Goal: Task Accomplishment & Management: Manage account settings

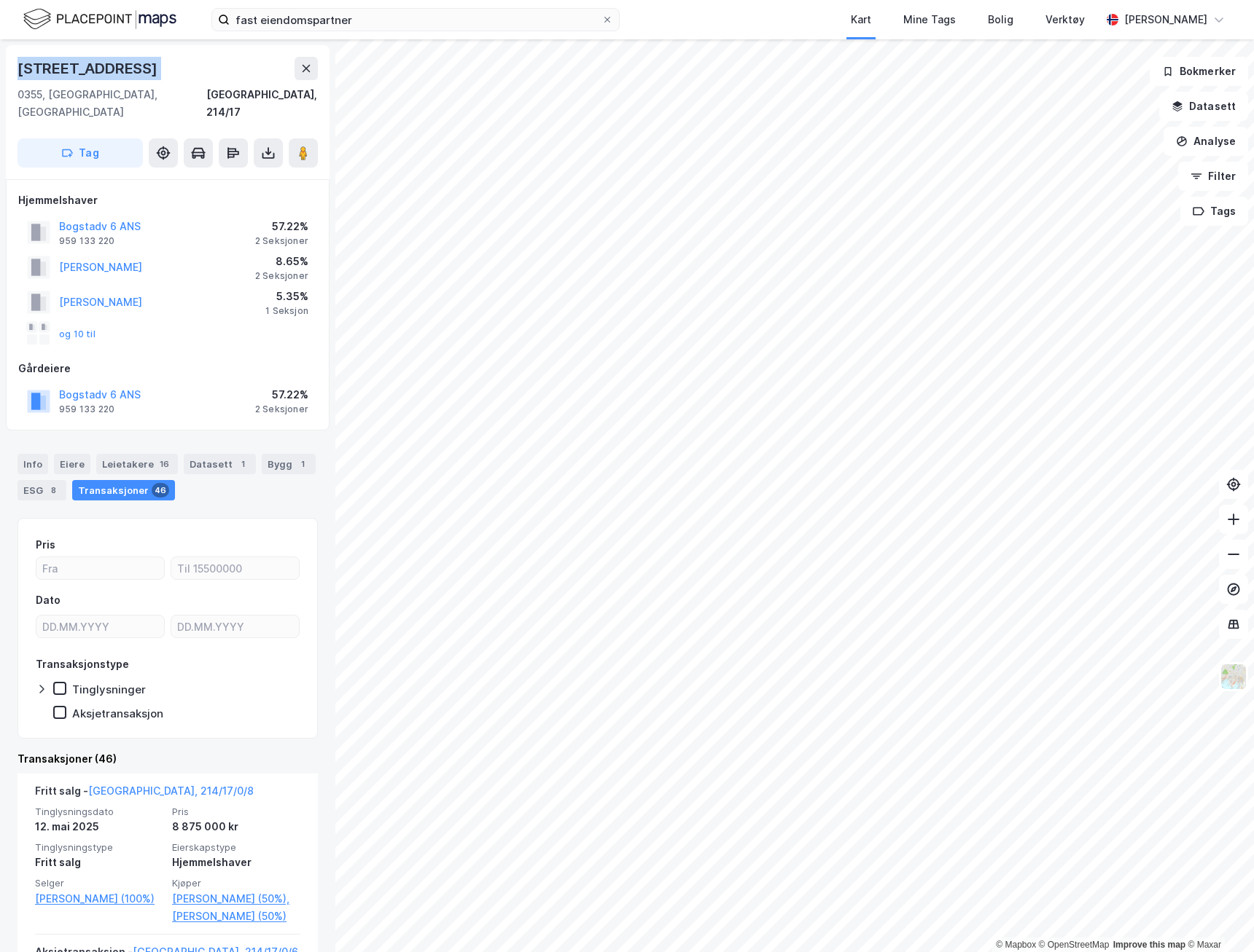
click at [167, 19] on img at bounding box center [99, 19] width 153 height 25
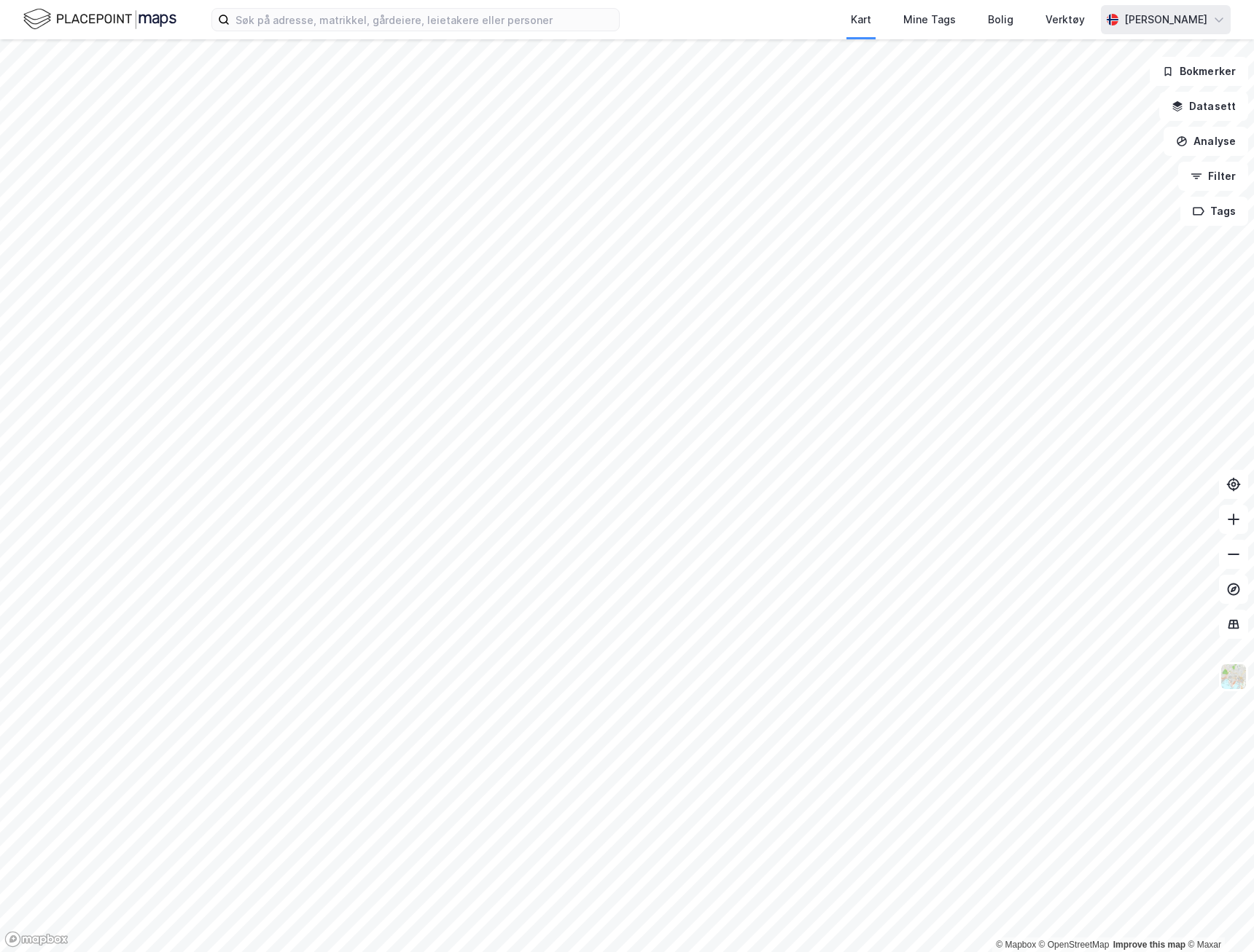
click at [1174, 19] on div "[PERSON_NAME]" at bounding box center [1166, 19] width 84 height 18
click at [1140, 87] on div "Åpne Supervisor portalen" at bounding box center [1137, 89] width 129 height 18
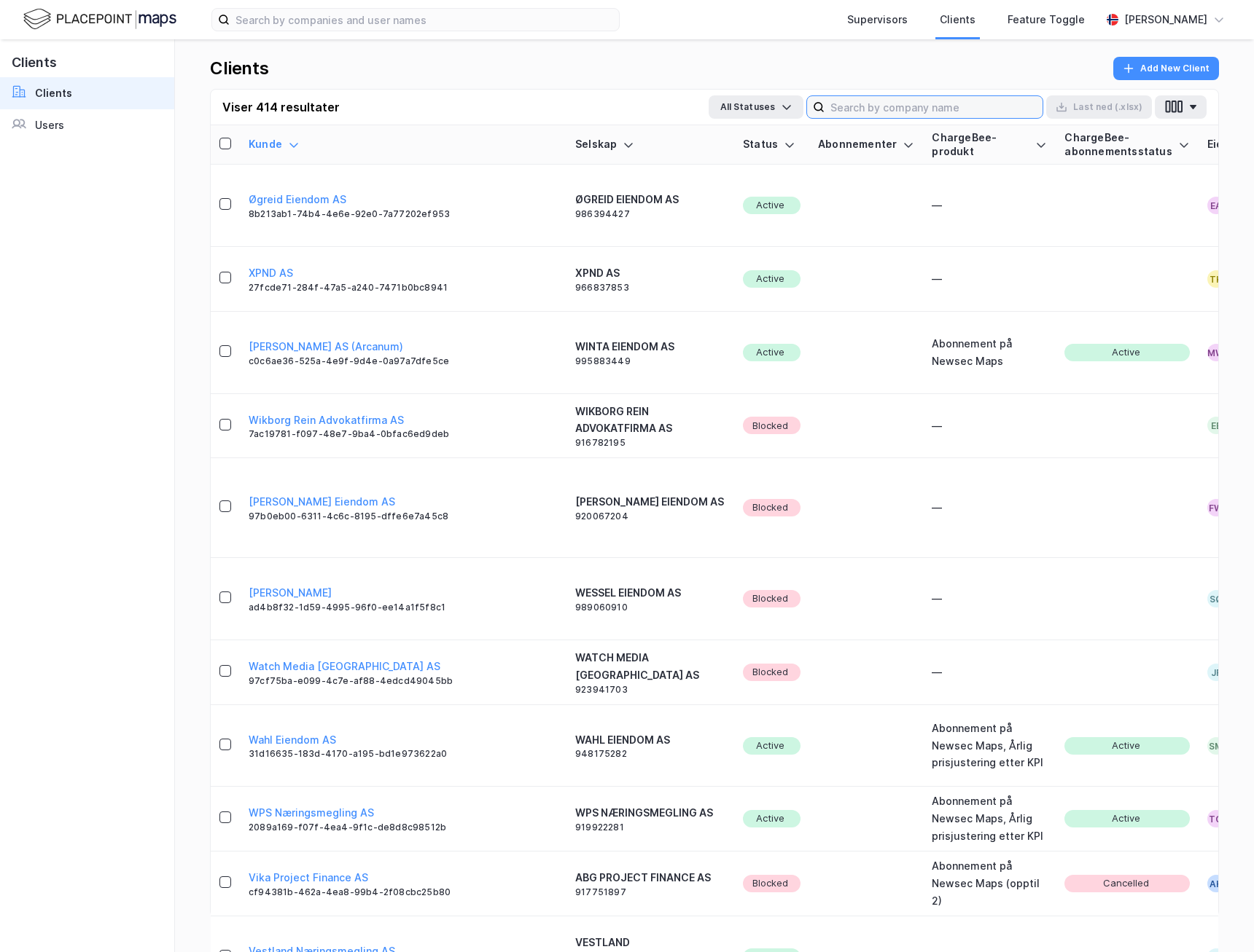
click at [896, 109] on input at bounding box center [933, 108] width 218 height 22
click at [59, 129] on div "Users" at bounding box center [49, 125] width 29 height 18
click at [881, 113] on input at bounding box center [933, 108] width 218 height 22
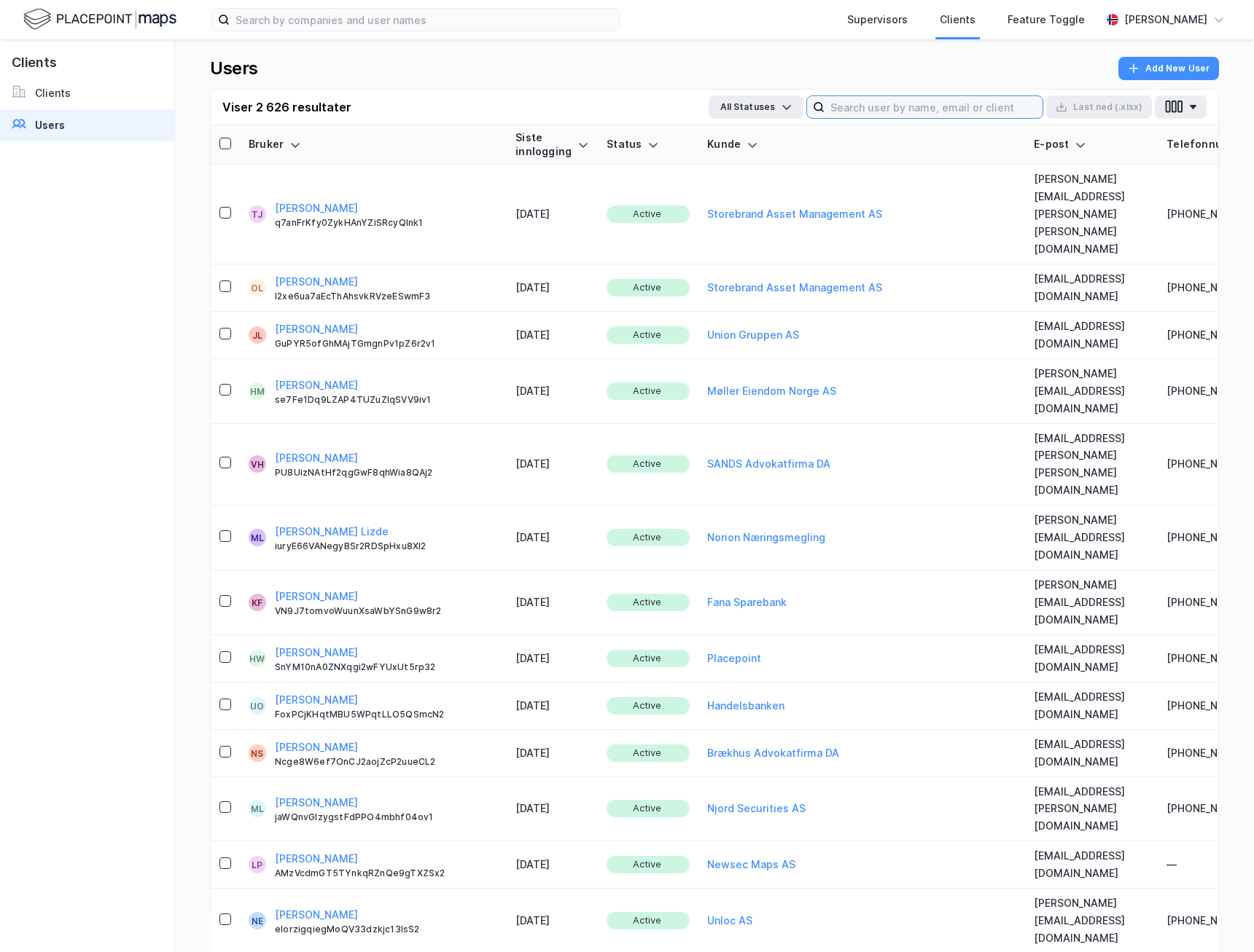
click at [867, 116] on input at bounding box center [933, 108] width 218 height 22
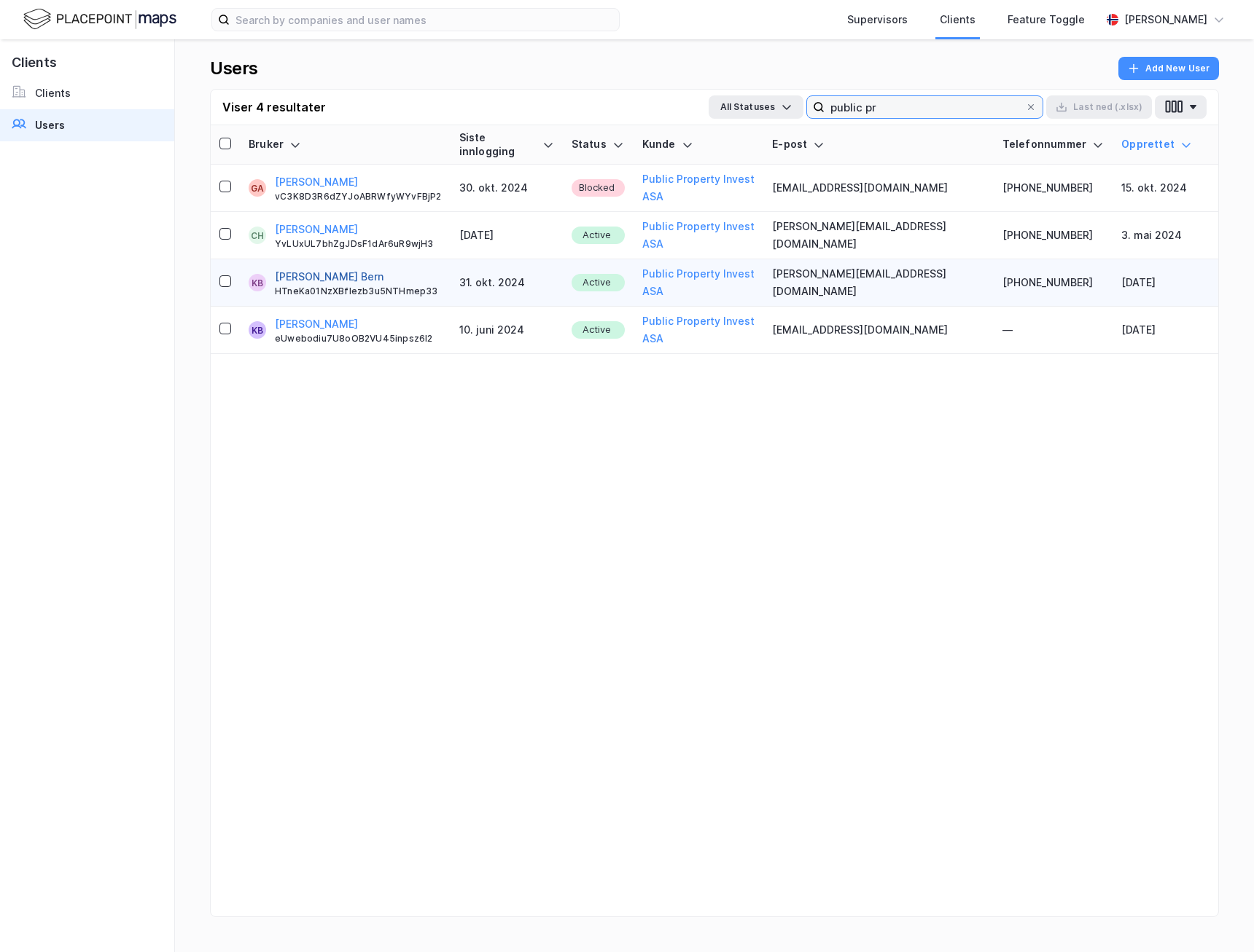
type input "public pr"
click at [351, 268] on button "[PERSON_NAME] Bern" at bounding box center [329, 277] width 109 height 18
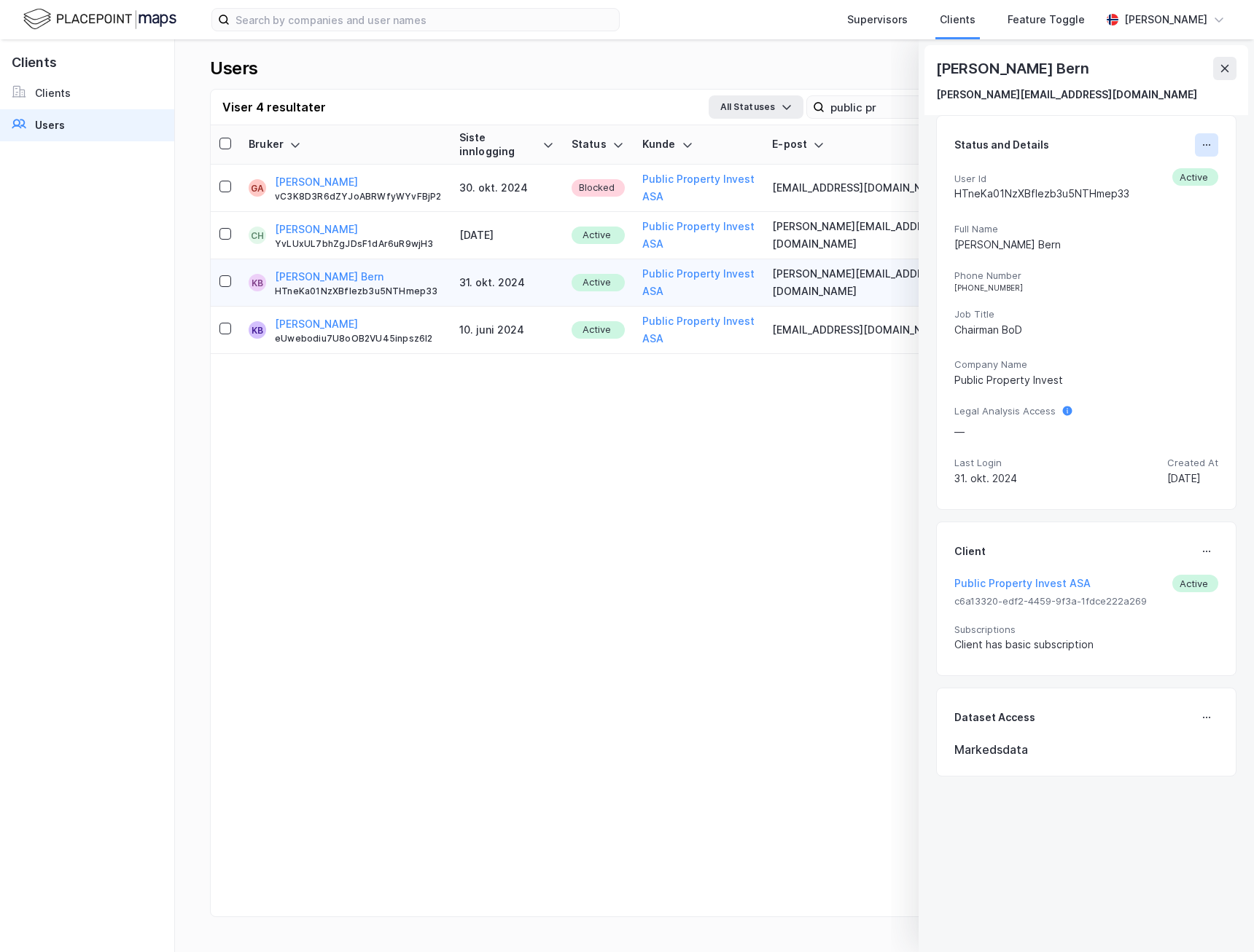
click at [1210, 152] on button at bounding box center [1206, 145] width 23 height 23
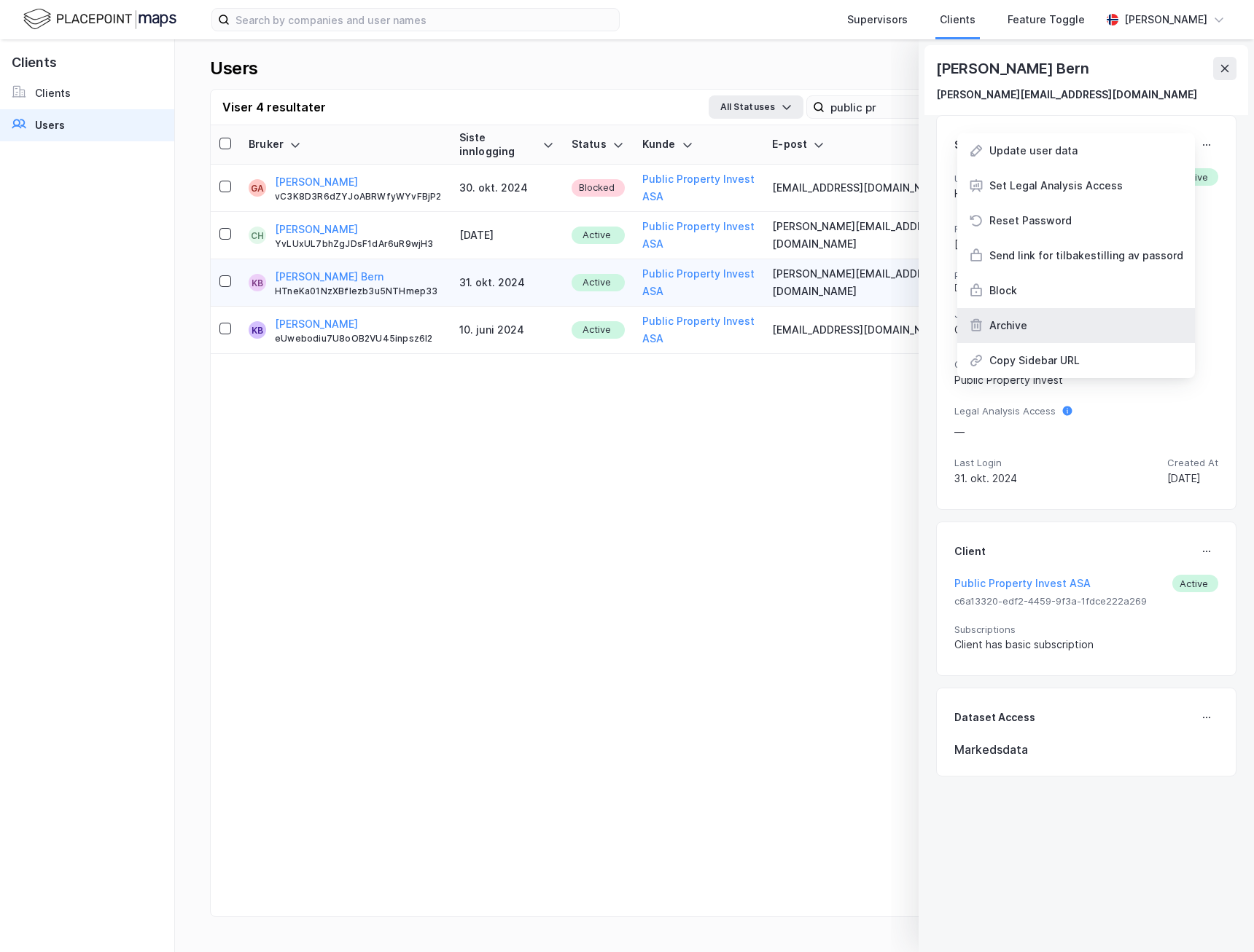
click at [1087, 313] on div "Archive" at bounding box center [1076, 326] width 238 height 35
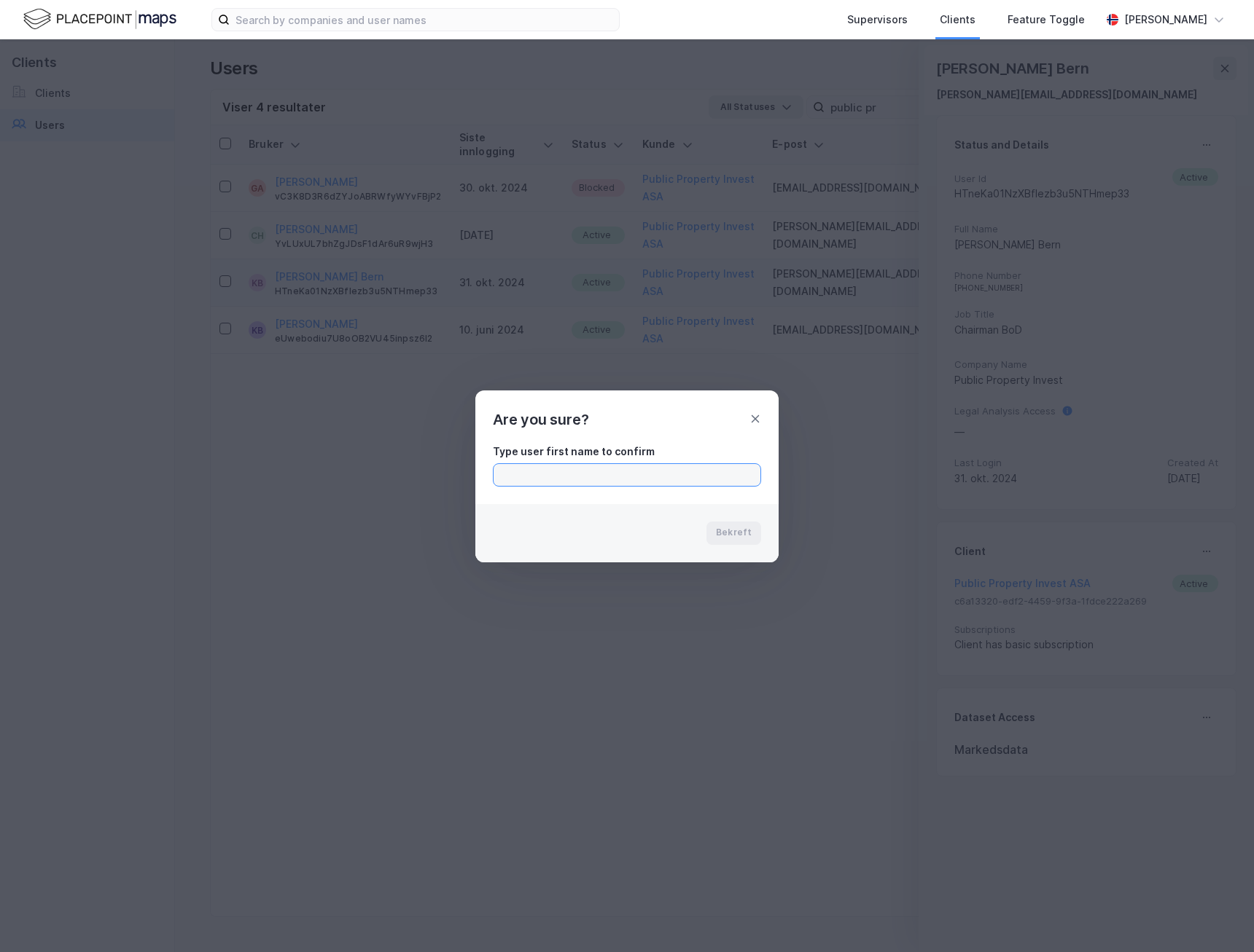
click at [637, 466] on input "text" at bounding box center [627, 475] width 266 height 22
click at [700, 482] on input "[PERSON_NAME]" at bounding box center [627, 475] width 266 height 22
click at [698, 479] on input "[PERSON_NAME]" at bounding box center [627, 475] width 266 height 22
click at [725, 508] on div "Bekreft" at bounding box center [627, 533] width 304 height 58
click at [684, 471] on input "[PERSON_NAME]" at bounding box center [627, 475] width 266 height 22
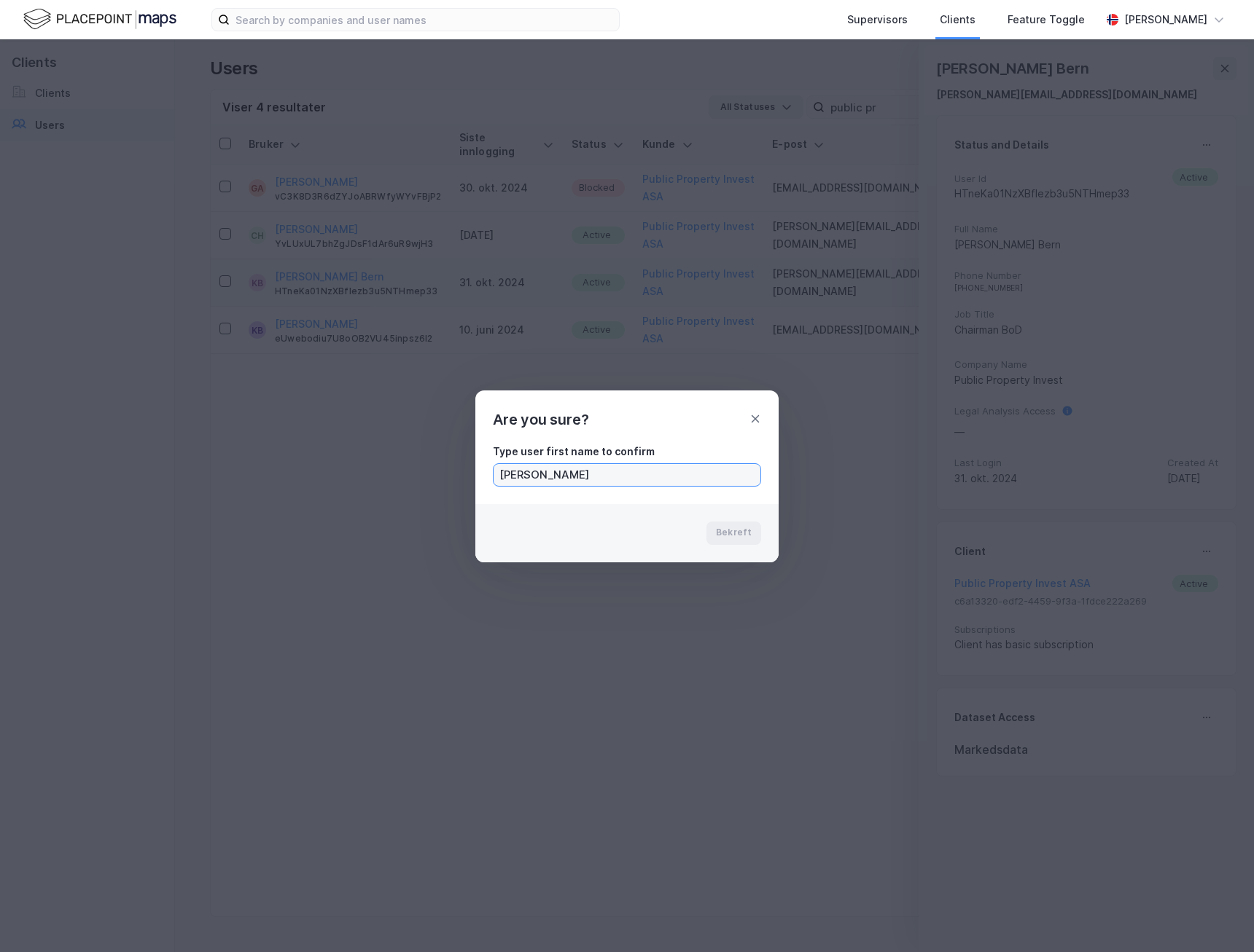
type input "[PERSON_NAME]"
click at [705, 508] on div "Bekreft" at bounding box center [627, 533] width 304 height 58
click at [748, 419] on div "Are you sure?" at bounding box center [627, 411] width 304 height 41
click at [753, 418] on icon at bounding box center [755, 418] width 12 height 12
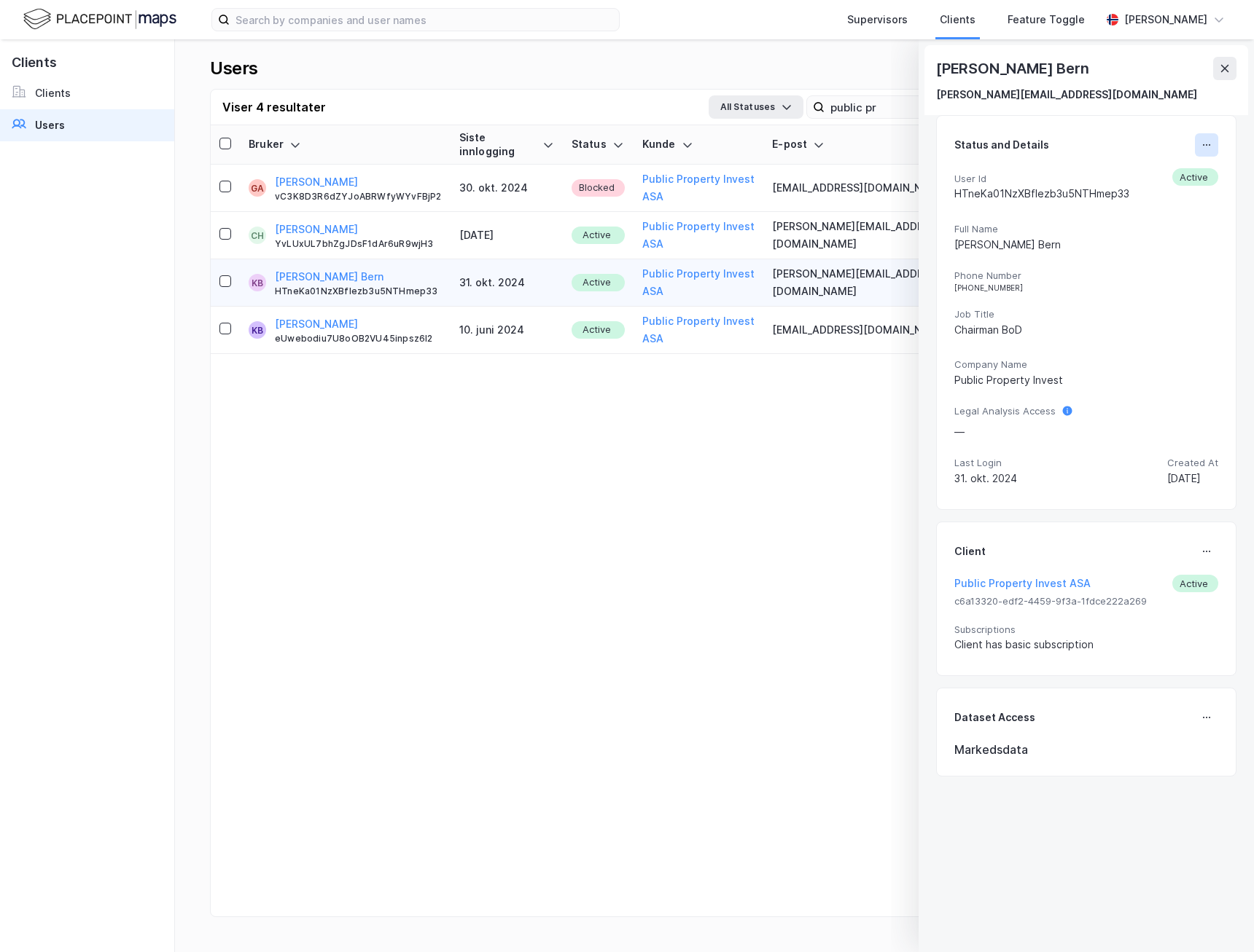
click at [1214, 151] on button at bounding box center [1206, 145] width 23 height 23
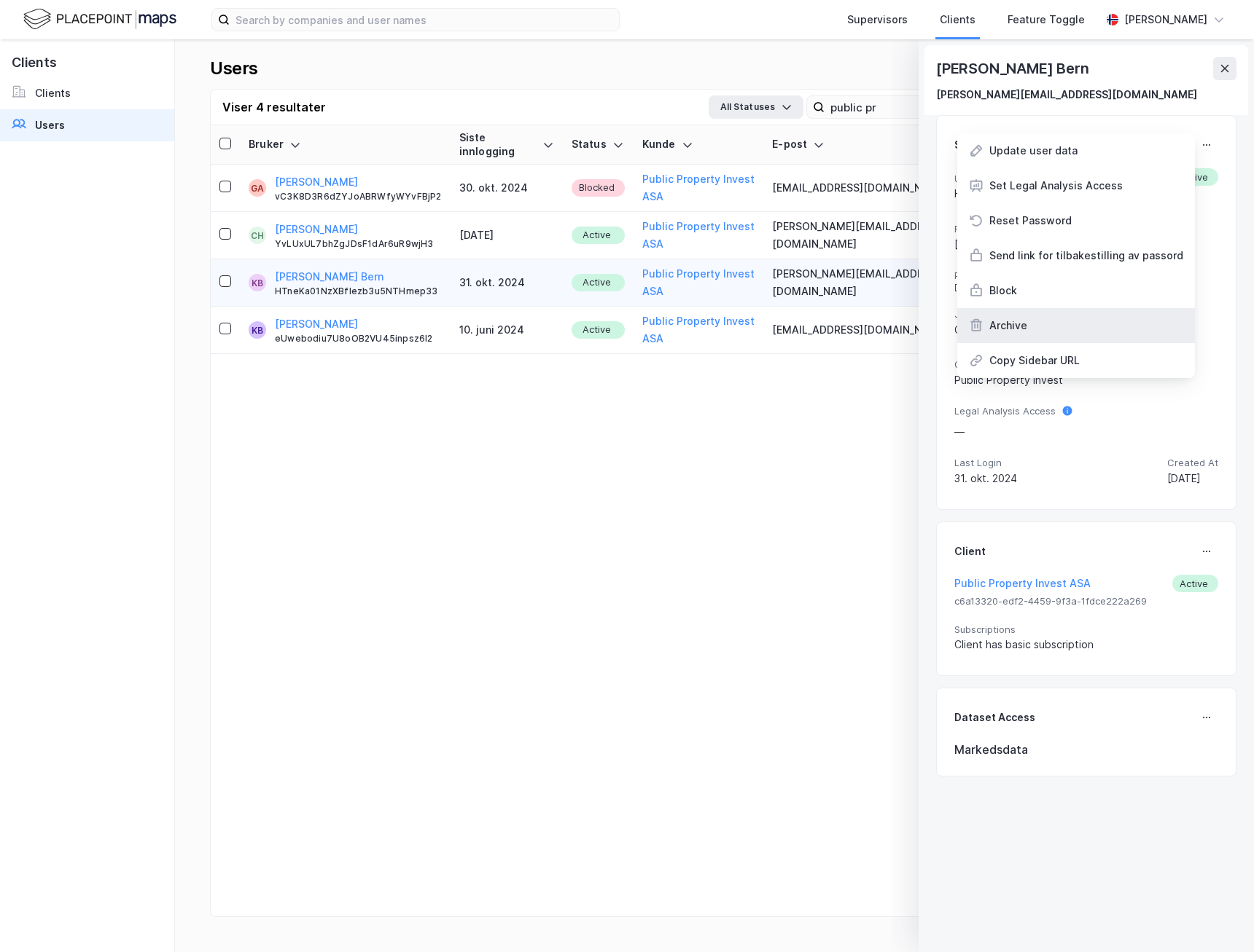
click at [1089, 319] on div "Archive" at bounding box center [1076, 326] width 238 height 35
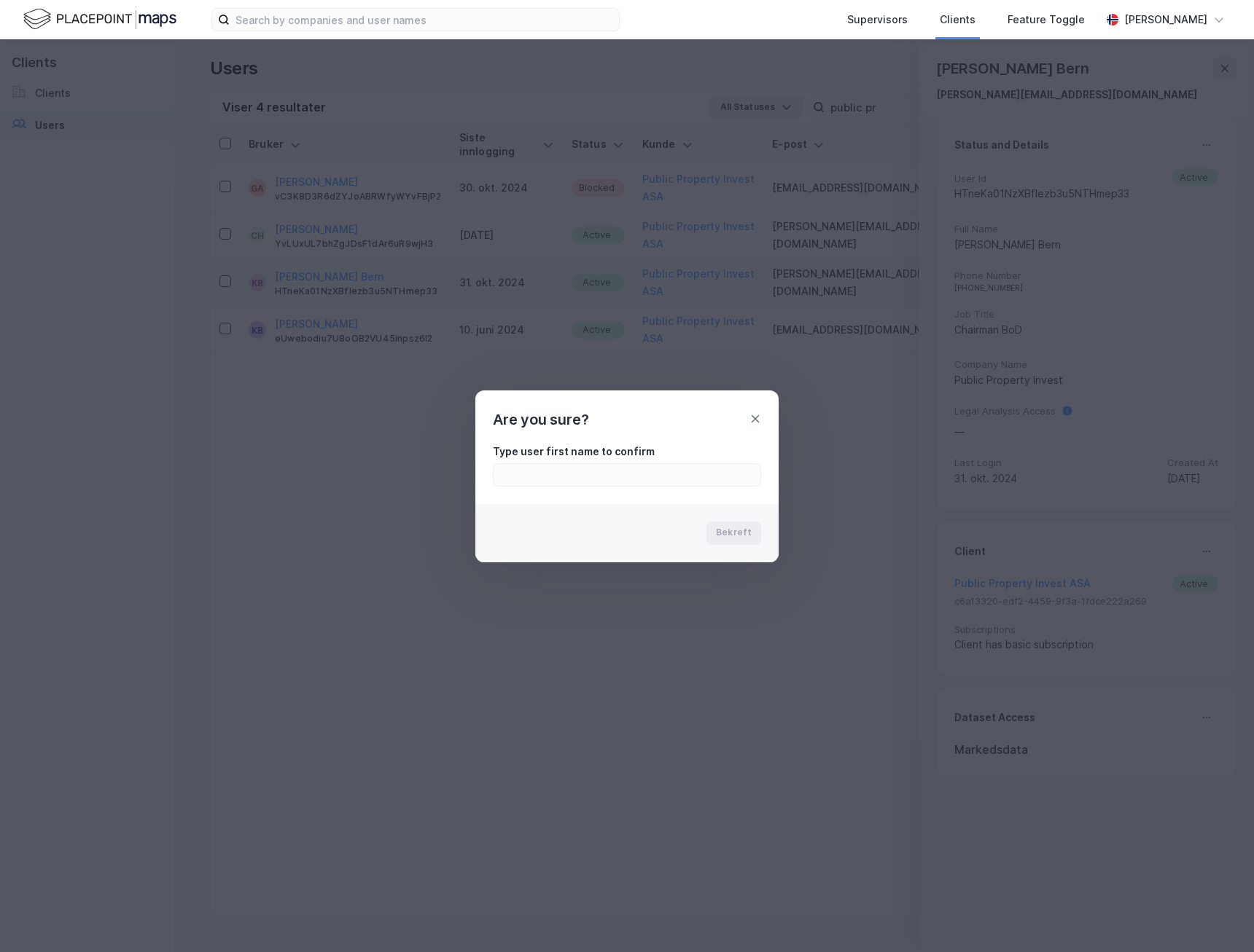
click at [657, 451] on div "Type user first name to confirm" at bounding box center [627, 451] width 268 height 18
click at [652, 459] on div "Type user first name to confirm" at bounding box center [627, 451] width 268 height 18
click at [649, 469] on input "text" at bounding box center [627, 475] width 266 height 22
click at [671, 491] on div "Type user first name to confirm [PERSON_NAME]" at bounding box center [627, 468] width 304 height 73
click at [671, 485] on div "Type user first name to confirm [PERSON_NAME]" at bounding box center [627, 468] width 304 height 73
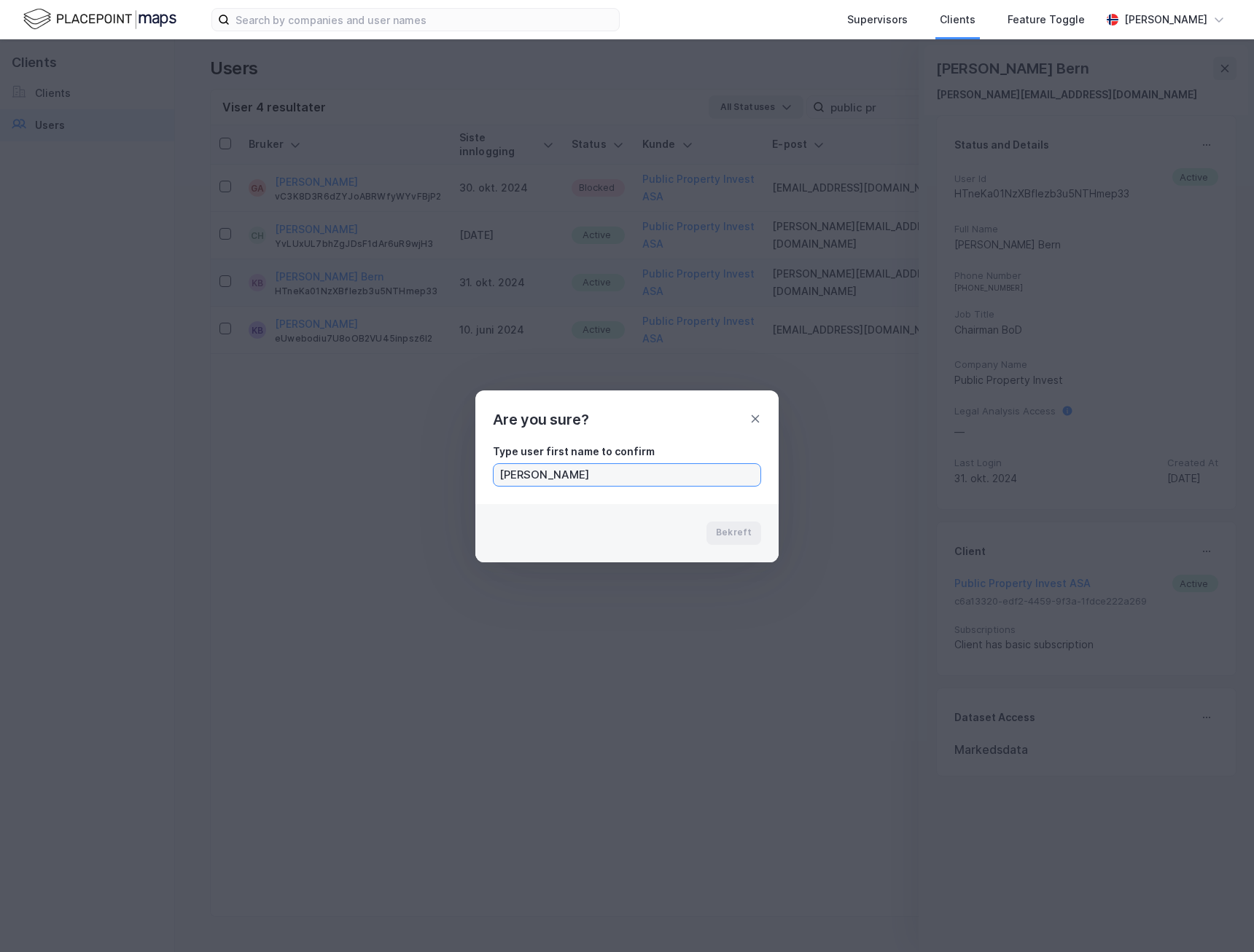
click at [671, 483] on input "[PERSON_NAME]" at bounding box center [627, 475] width 266 height 22
type input "[PERSON_NAME]"
click at [756, 422] on icon at bounding box center [755, 418] width 12 height 12
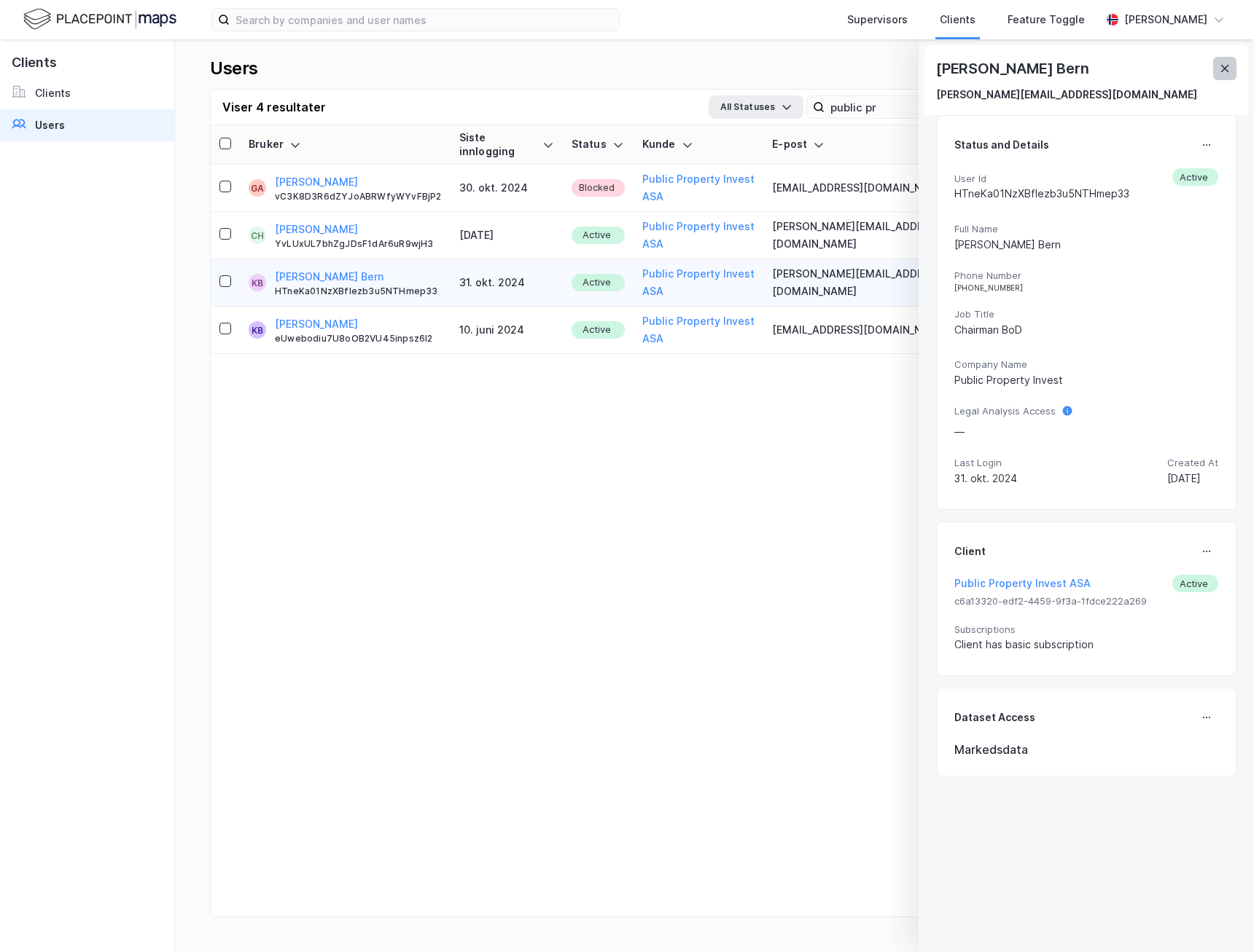
click at [1231, 74] on button at bounding box center [1224, 68] width 23 height 23
